Goal: Navigation & Orientation: Find specific page/section

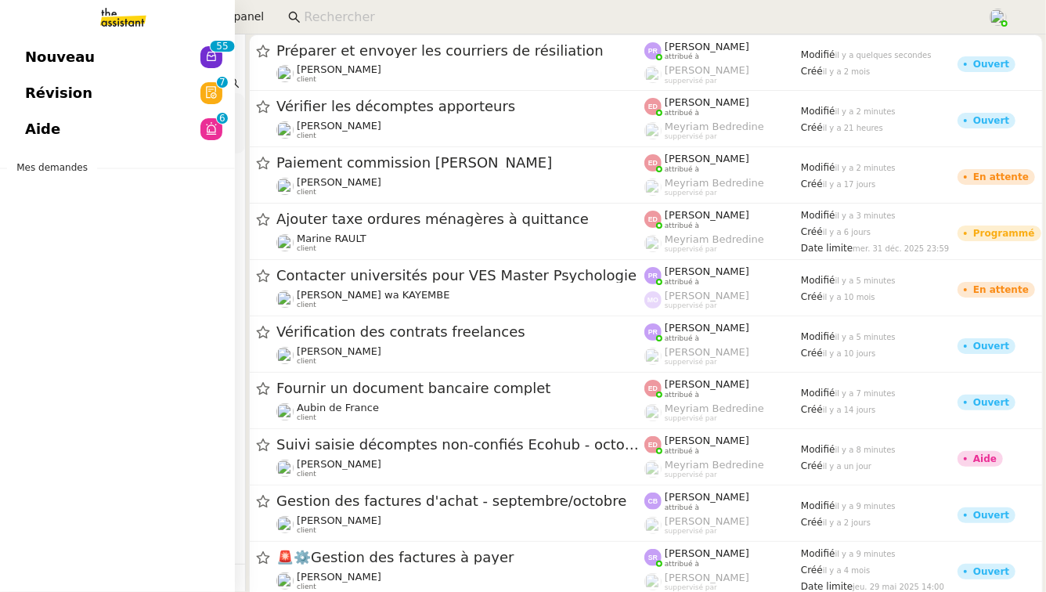
click at [103, 128] on link "Aide 0 1 2 3 4 5 6 7 8 9" at bounding box center [117, 129] width 235 height 36
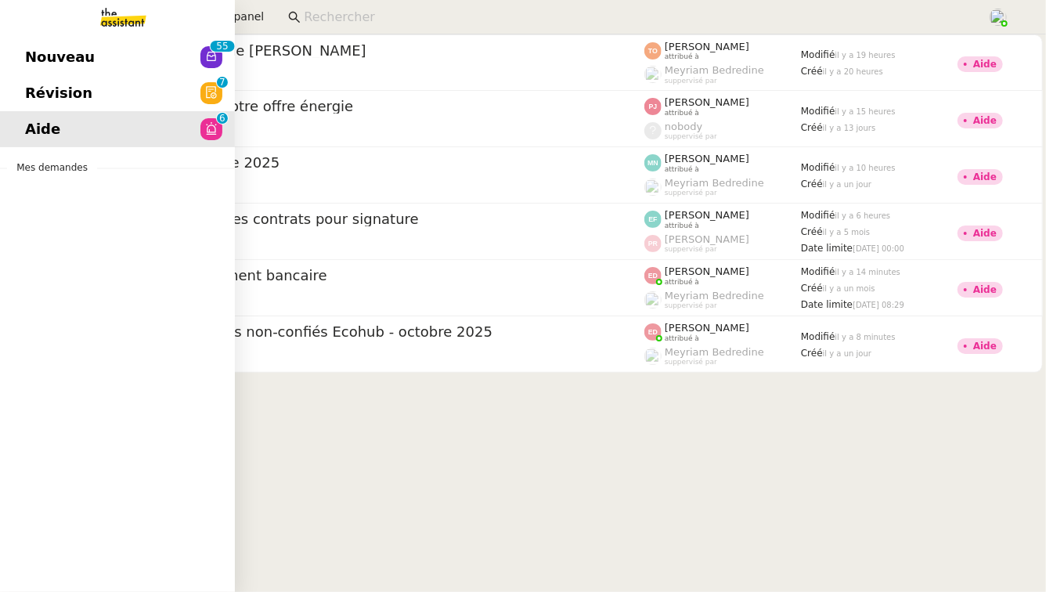
click at [92, 100] on link "Révision 0 1 2 3 4 5 6 7 8 9" at bounding box center [117, 93] width 235 height 36
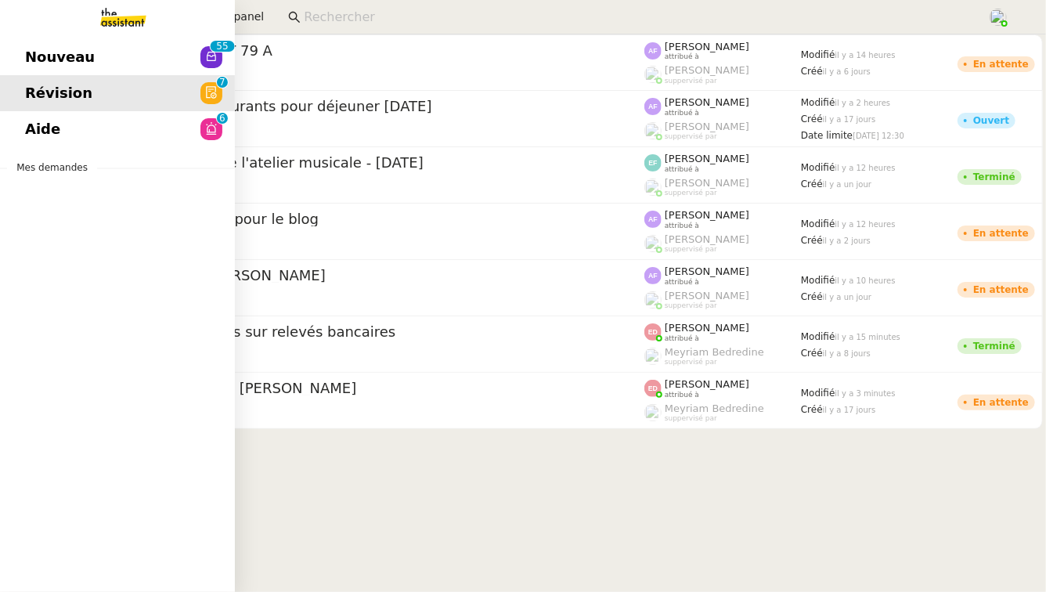
click at [87, 69] on link "Nouveau 0 1 2 3 4 5 6 7 8 9 0 1 2 3 4 5 6 7 8 9" at bounding box center [117, 57] width 235 height 36
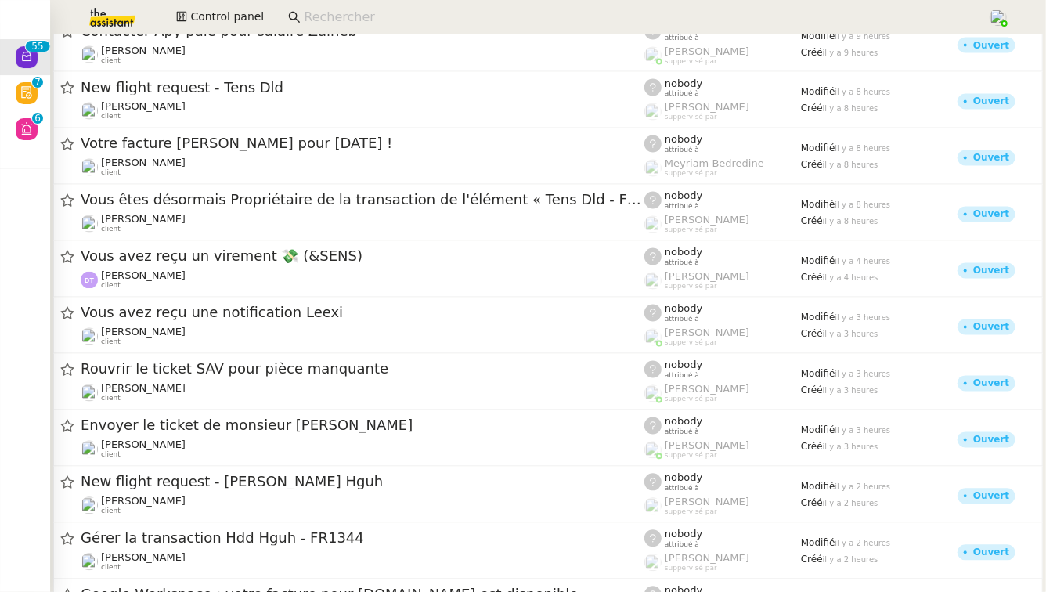
scroll to position [1381, 0]
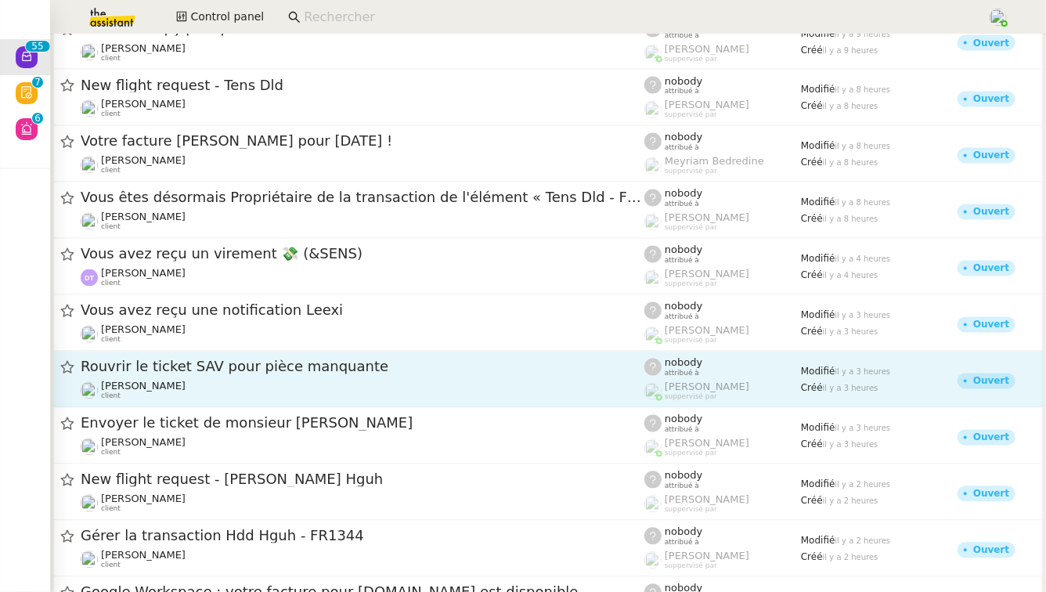
click at [414, 368] on span "Rouvrir le ticket SAV pour pièce manquante" at bounding box center [363, 367] width 564 height 14
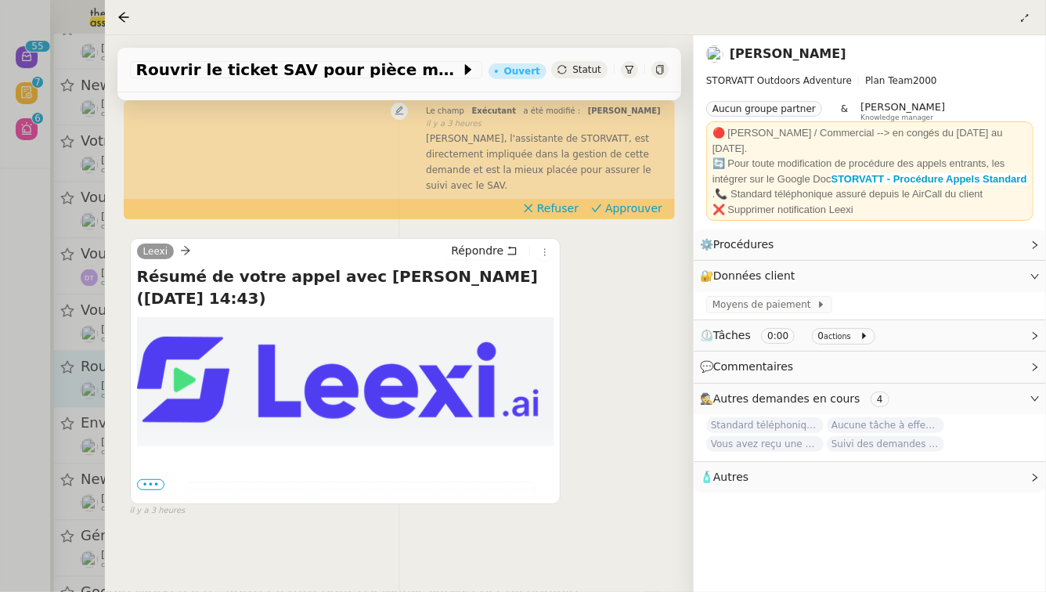
scroll to position [219, 0]
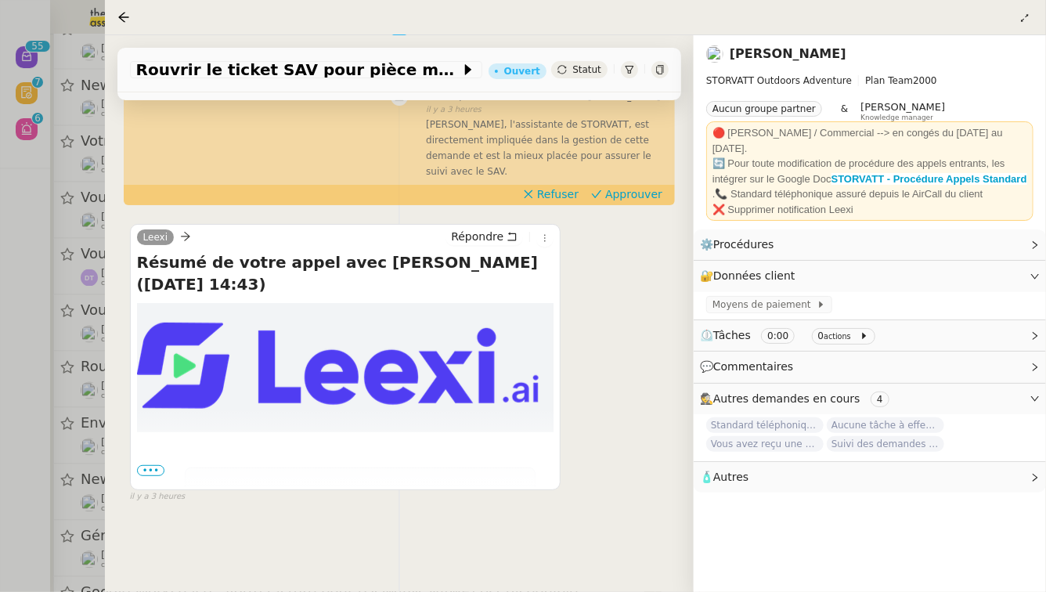
click at [0, 457] on div at bounding box center [523, 296] width 1046 height 592
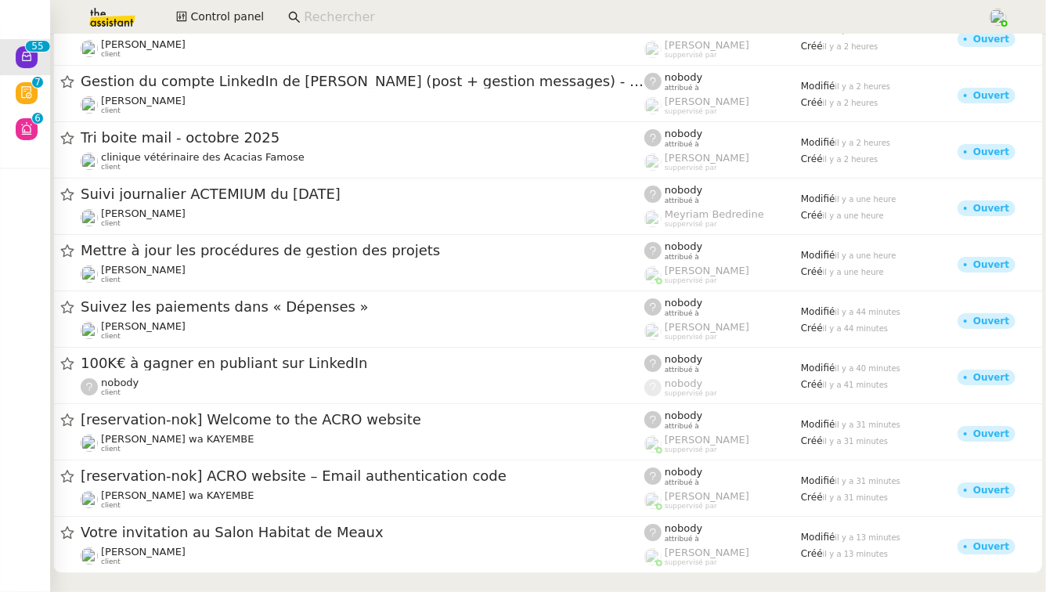
scroll to position [2715, 0]
